Goal: Transaction & Acquisition: Purchase product/service

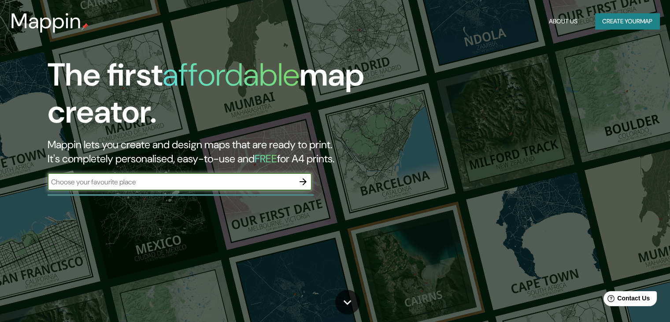
click at [170, 186] on input "text" at bounding box center [171, 182] width 247 height 10
type input "santiago"
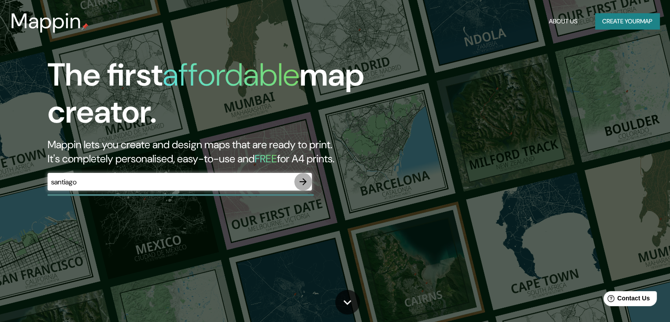
click at [300, 180] on icon "button" at bounding box center [303, 181] width 11 height 11
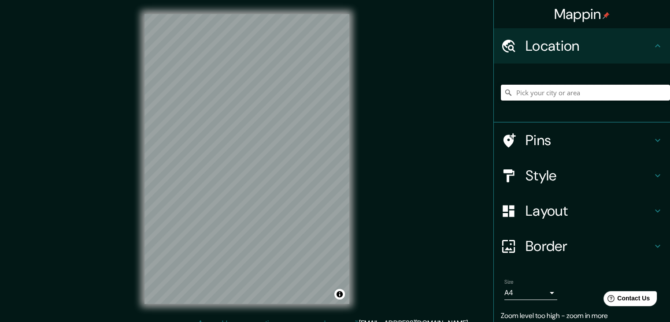
click at [540, 90] on input "Pick your city or area" at bounding box center [585, 93] width 169 height 16
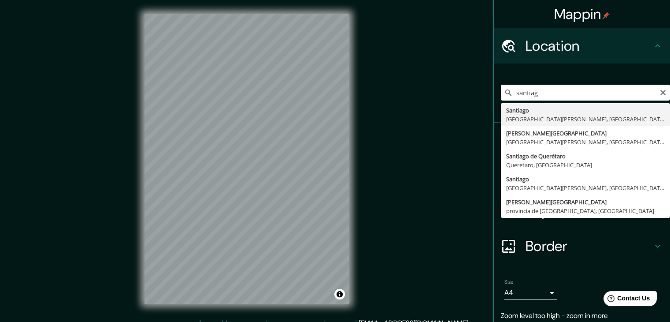
type input "[GEOGRAPHIC_DATA], [GEOGRAPHIC_DATA][PERSON_NAME], [GEOGRAPHIC_DATA]"
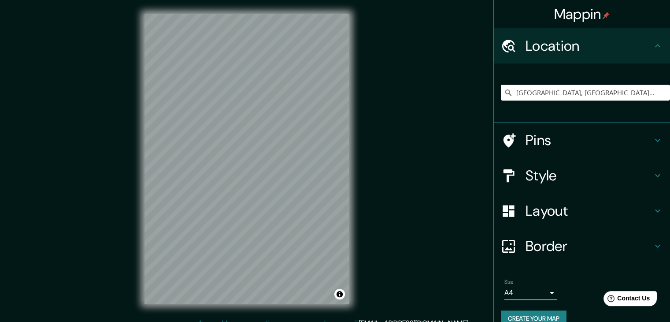
click at [551, 290] on div "Size A4 single" at bounding box center [582, 289] width 162 height 28
click at [545, 290] on body "Mappin Location [GEOGRAPHIC_DATA], [GEOGRAPHIC_DATA][PERSON_NAME], [GEOGRAPHIC_…" at bounding box center [335, 161] width 670 height 322
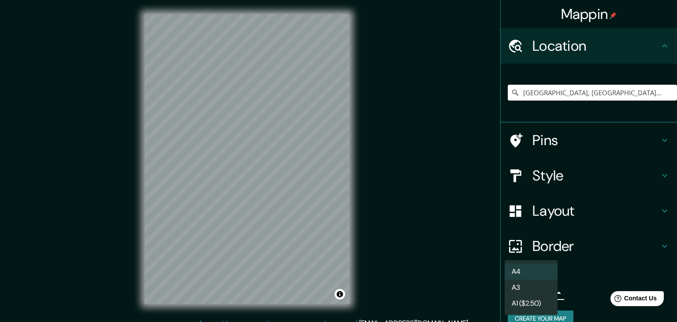
click at [589, 291] on div at bounding box center [338, 161] width 677 height 322
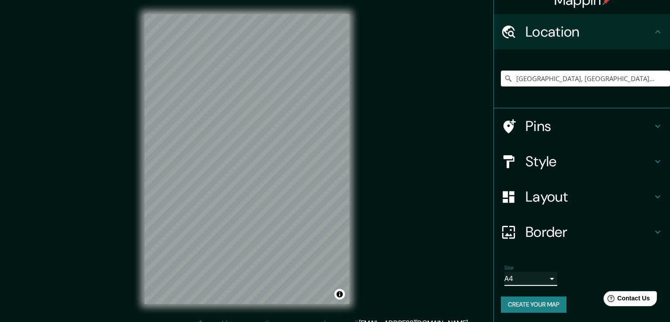
scroll to position [15, 0]
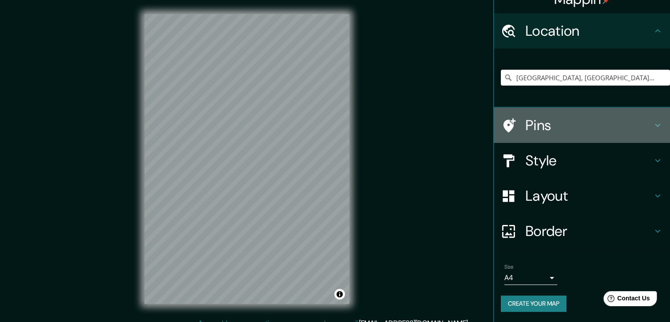
click at [604, 130] on h4 "Pins" at bounding box center [589, 125] width 127 height 18
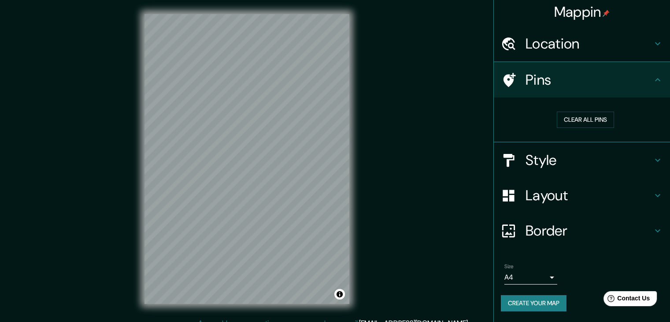
scroll to position [2, 0]
click at [606, 88] on h4 "Pins" at bounding box center [589, 80] width 127 height 18
click at [620, 157] on h4 "Style" at bounding box center [589, 161] width 127 height 18
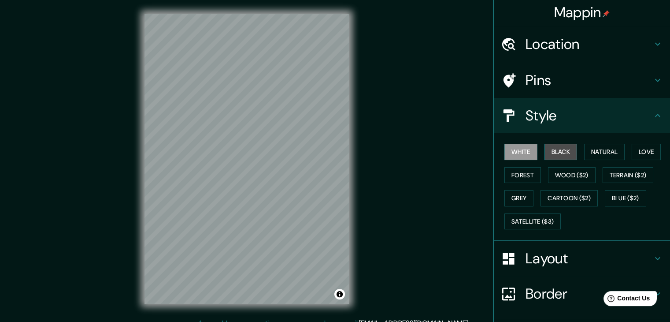
click at [560, 157] on button "Black" at bounding box center [561, 152] width 33 height 16
click at [519, 152] on button "White" at bounding box center [520, 152] width 33 height 16
click at [599, 156] on button "Natural" at bounding box center [604, 152] width 41 height 16
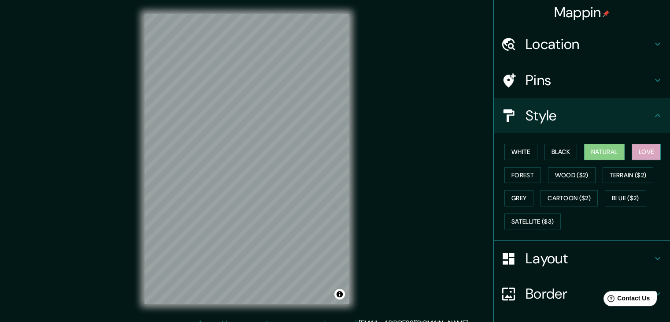
click at [638, 154] on button "Love" at bounding box center [646, 152] width 29 height 16
click at [514, 171] on button "Forest" at bounding box center [522, 175] width 37 height 16
click at [599, 152] on button "Natural" at bounding box center [604, 152] width 41 height 16
click at [561, 154] on button "Black" at bounding box center [561, 152] width 33 height 16
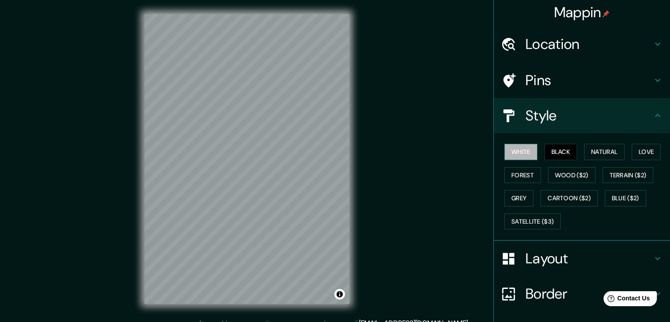
click at [507, 153] on button "White" at bounding box center [520, 152] width 33 height 16
click at [598, 150] on button "Natural" at bounding box center [604, 152] width 41 height 16
click at [569, 252] on h4 "Layout" at bounding box center [589, 258] width 127 height 18
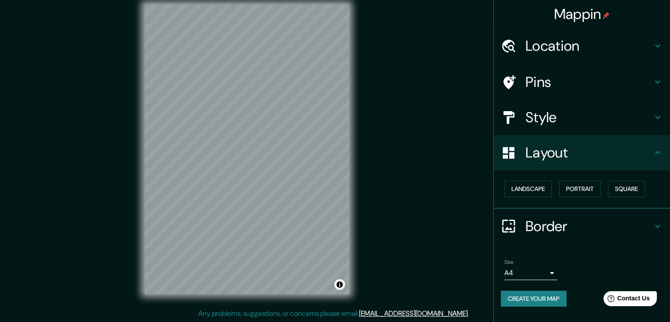
scroll to position [10, 0]
click at [549, 191] on button "Landscape" at bounding box center [528, 189] width 48 height 16
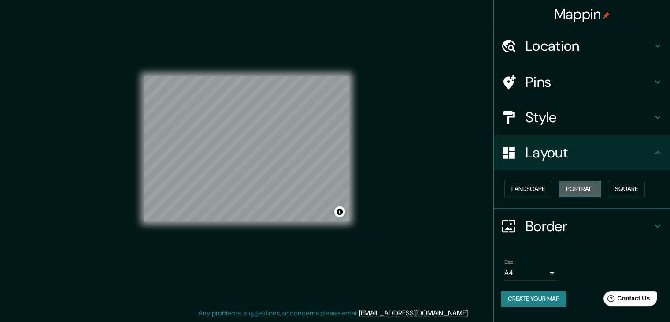
click at [570, 191] on button "Portrait" at bounding box center [580, 189] width 42 height 16
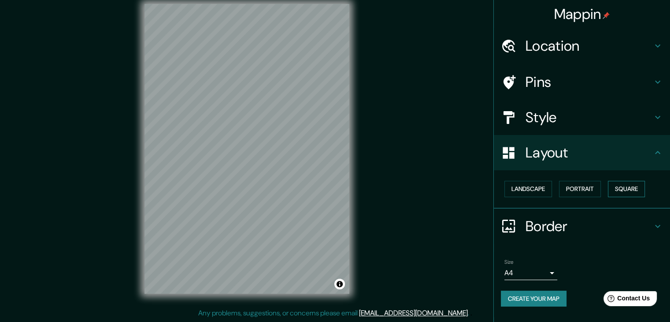
click at [621, 188] on button "Square" at bounding box center [626, 189] width 37 height 16
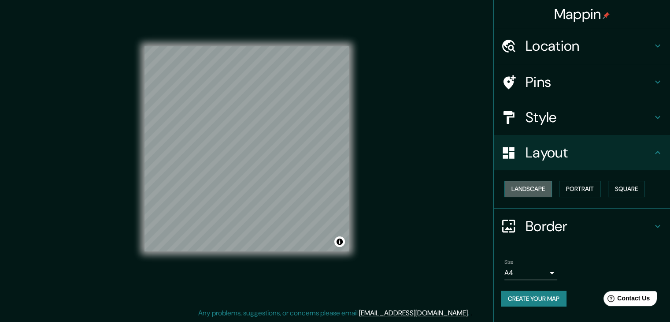
click at [522, 188] on button "Landscape" at bounding box center [528, 189] width 48 height 16
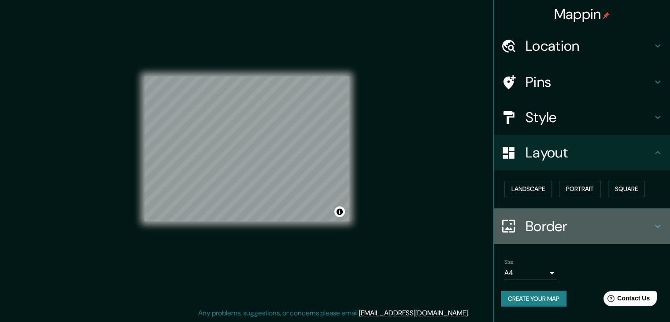
click at [556, 217] on h4 "Border" at bounding box center [589, 226] width 127 height 18
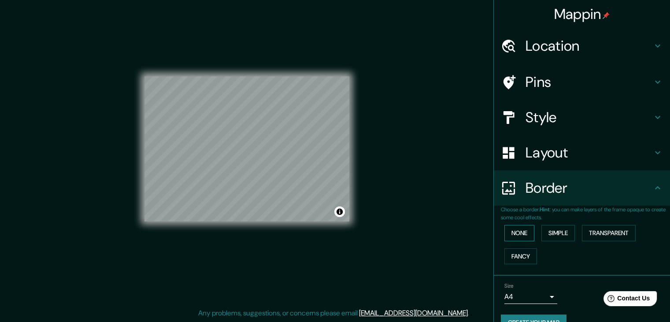
click at [515, 235] on button "None" at bounding box center [519, 233] width 30 height 16
click at [543, 234] on button "Simple" at bounding box center [558, 233] width 33 height 16
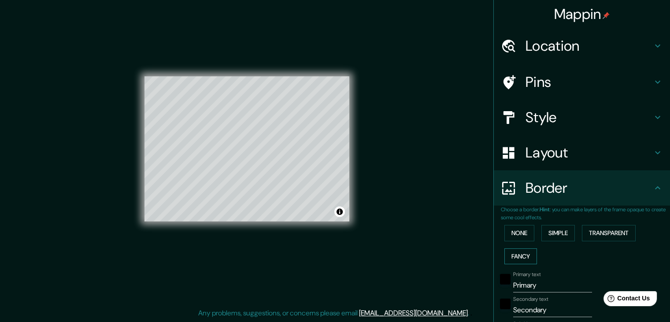
click at [516, 256] on button "Fancy" at bounding box center [520, 256] width 33 height 16
click at [605, 235] on button "Transparent" at bounding box center [609, 233] width 54 height 16
click at [512, 231] on button "None" at bounding box center [519, 233] width 30 height 16
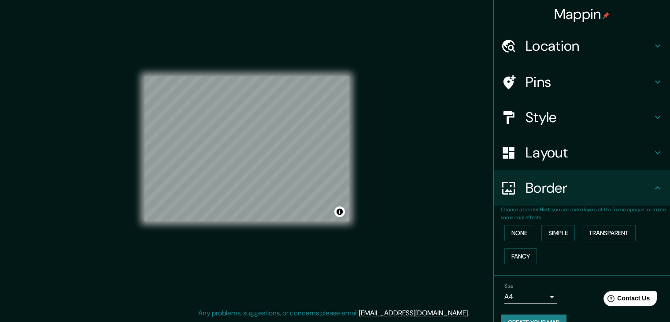
click at [566, 188] on h4 "Border" at bounding box center [589, 188] width 127 height 18
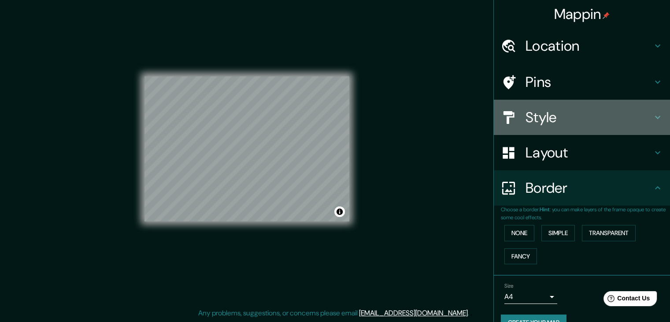
click at [556, 116] on h4 "Style" at bounding box center [589, 117] width 127 height 18
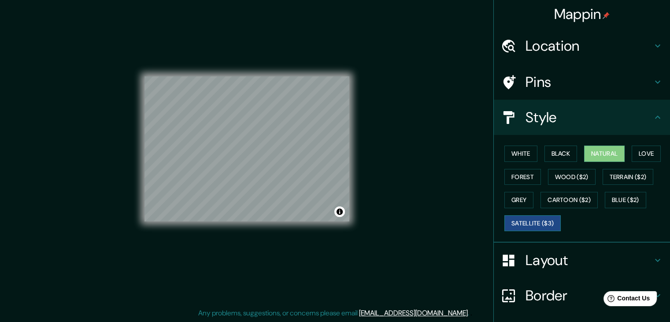
click at [525, 224] on button "Satellite ($3)" at bounding box center [532, 223] width 56 height 16
click at [518, 200] on button "Grey" at bounding box center [518, 200] width 29 height 16
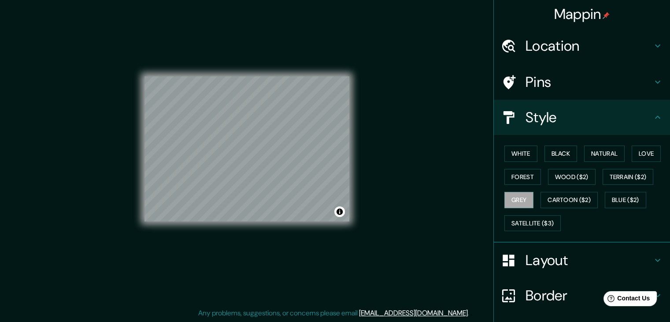
click at [566, 184] on div "White Black Natural Love Forest Wood ($2) Terrain ($2) Grey Cartoon ($2) Blue (…" at bounding box center [585, 188] width 169 height 93
click at [610, 173] on button "Terrain ($2)" at bounding box center [628, 177] width 51 height 16
click at [556, 200] on button "Cartoon ($2)" at bounding box center [569, 200] width 57 height 16
click at [514, 175] on button "Forest" at bounding box center [522, 177] width 37 height 16
click at [596, 157] on button "Natural" at bounding box center [604, 153] width 41 height 16
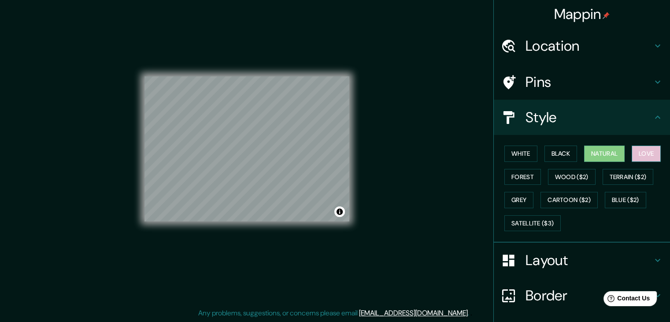
click at [651, 154] on button "Love" at bounding box center [646, 153] width 29 height 16
click at [598, 155] on button "Natural" at bounding box center [604, 153] width 41 height 16
click at [504, 157] on button "White" at bounding box center [520, 153] width 33 height 16
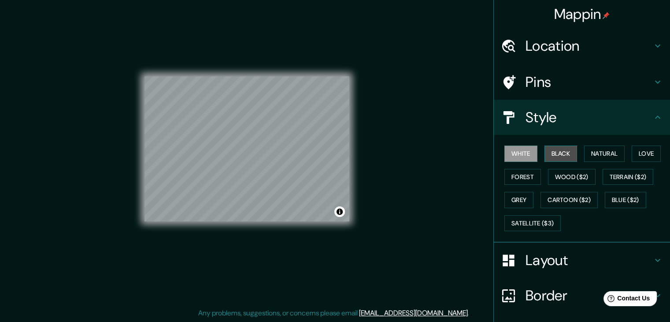
click at [570, 148] on button "Black" at bounding box center [561, 153] width 33 height 16
click at [545, 147] on button "Black" at bounding box center [561, 153] width 33 height 16
click at [523, 150] on button "White" at bounding box center [520, 153] width 33 height 16
click at [597, 151] on button "Natural" at bounding box center [604, 153] width 41 height 16
click at [506, 152] on button "White" at bounding box center [520, 153] width 33 height 16
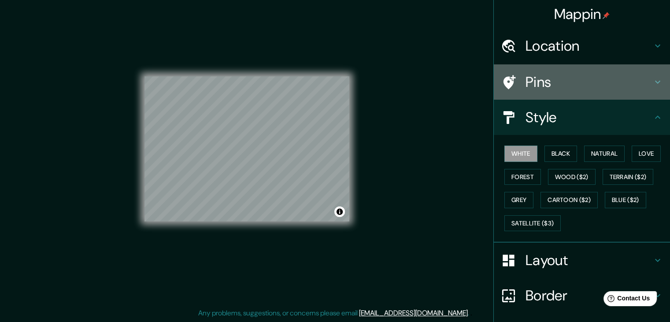
click at [565, 85] on h4 "Pins" at bounding box center [589, 82] width 127 height 18
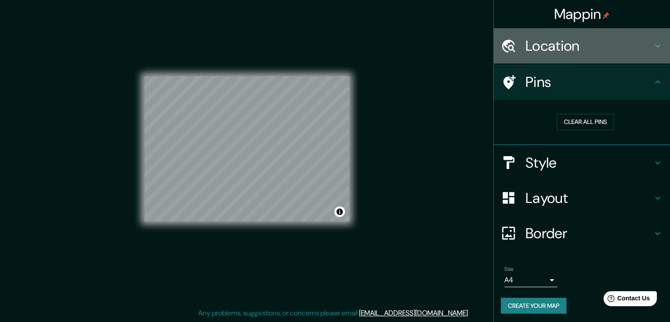
click at [565, 49] on h4 "Location" at bounding box center [589, 46] width 127 height 18
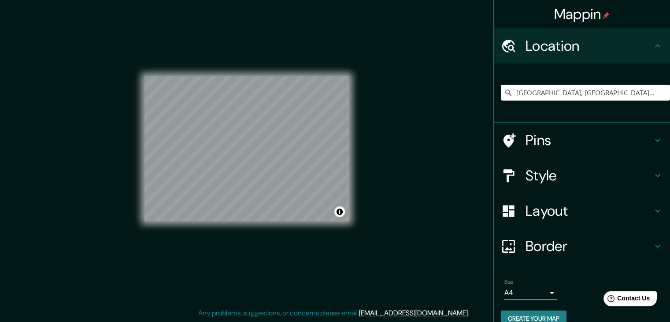
click at [566, 48] on h4 "Location" at bounding box center [589, 46] width 127 height 18
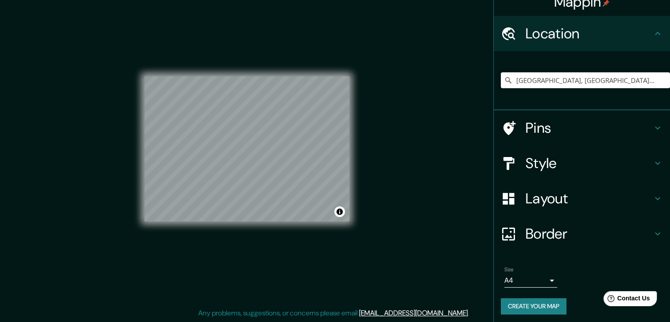
scroll to position [15, 0]
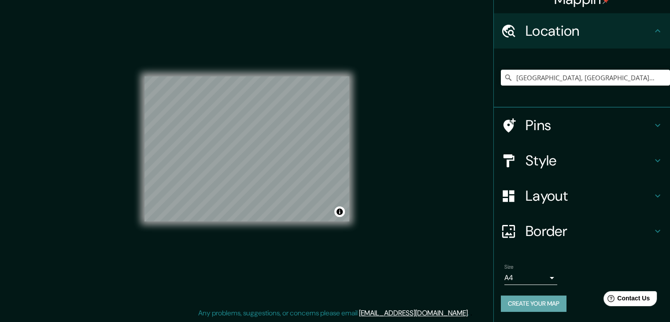
click at [520, 305] on button "Create your map" at bounding box center [534, 303] width 66 height 16
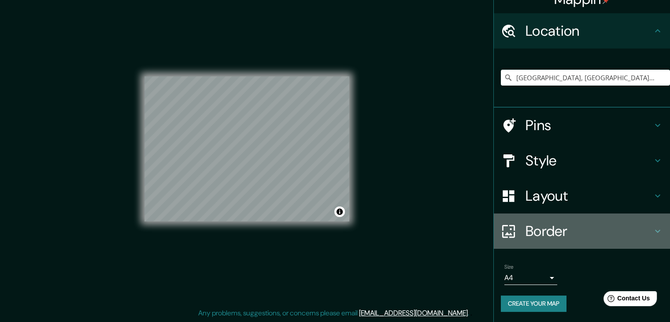
click at [545, 234] on h4 "Border" at bounding box center [589, 231] width 127 height 18
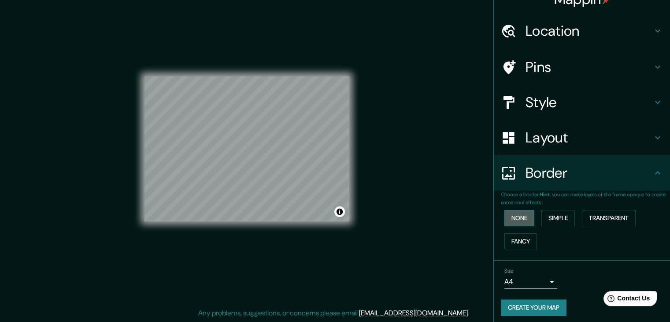
click at [515, 218] on button "None" at bounding box center [519, 218] width 30 height 16
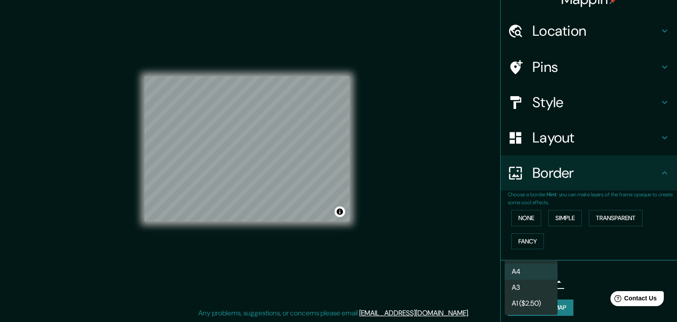
click at [539, 285] on body "Mappin Location [GEOGRAPHIC_DATA], [GEOGRAPHIC_DATA][PERSON_NAME], [GEOGRAPHIC_…" at bounding box center [338, 151] width 677 height 322
click at [529, 274] on li "A4" at bounding box center [530, 271] width 53 height 16
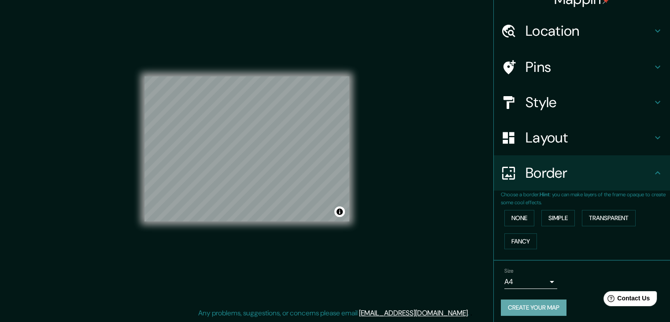
click at [546, 304] on button "Create your map" at bounding box center [534, 307] width 66 height 16
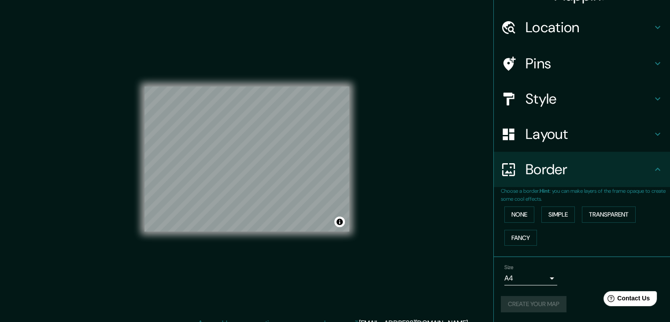
scroll to position [10, 0]
